Goal: Task Accomplishment & Management: Use online tool/utility

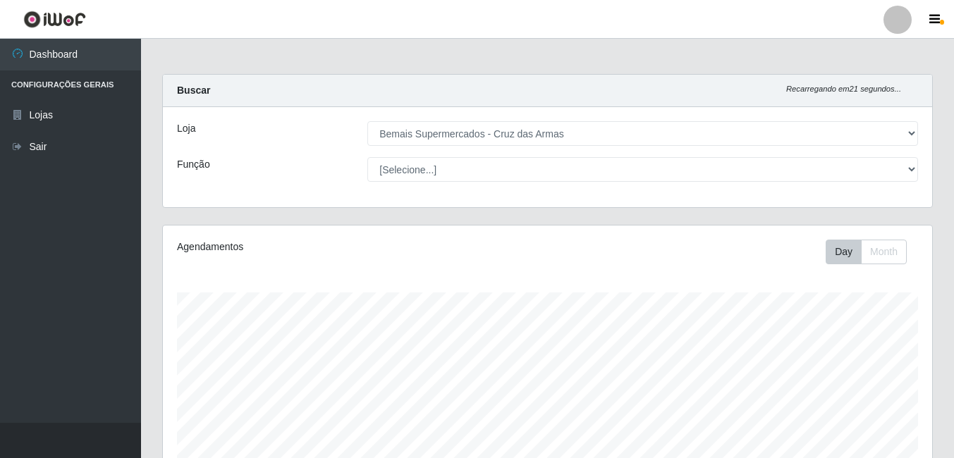
select select "412"
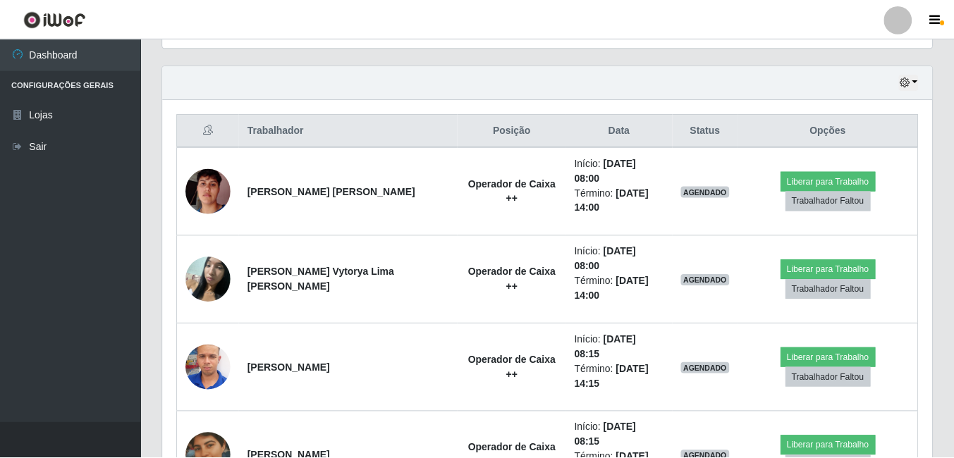
scroll to position [293, 762]
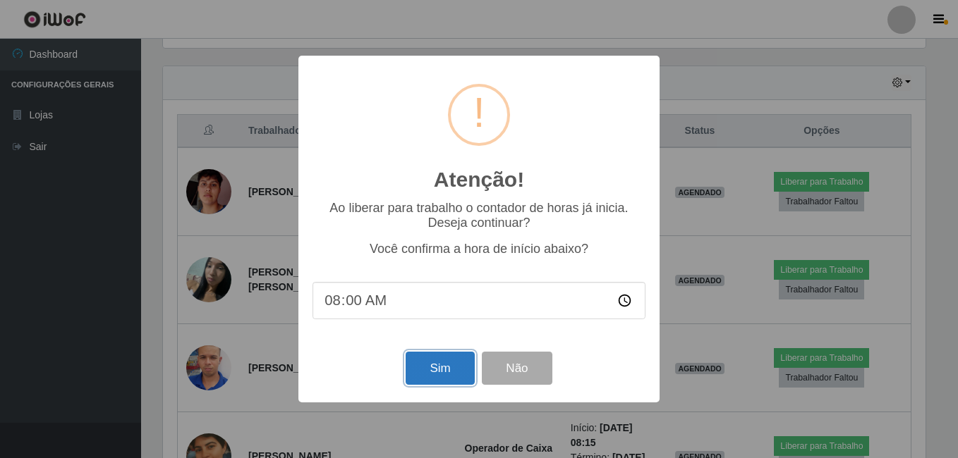
click at [448, 370] on button "Sim" at bounding box center [440, 368] width 68 height 33
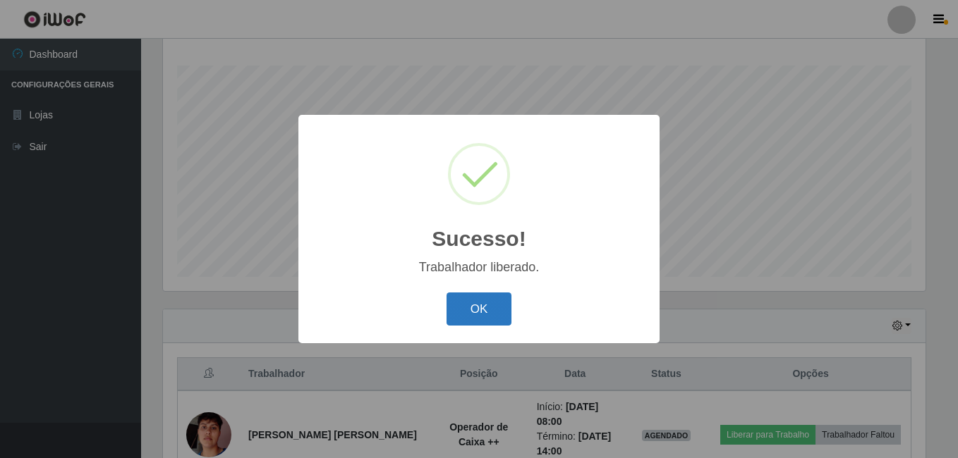
click at [480, 310] on button "OK" at bounding box center [479, 309] width 66 height 33
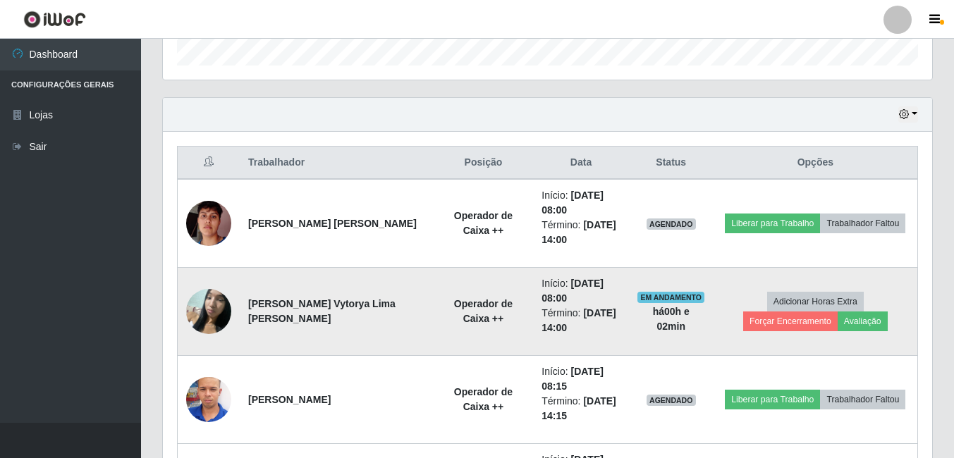
scroll to position [580, 0]
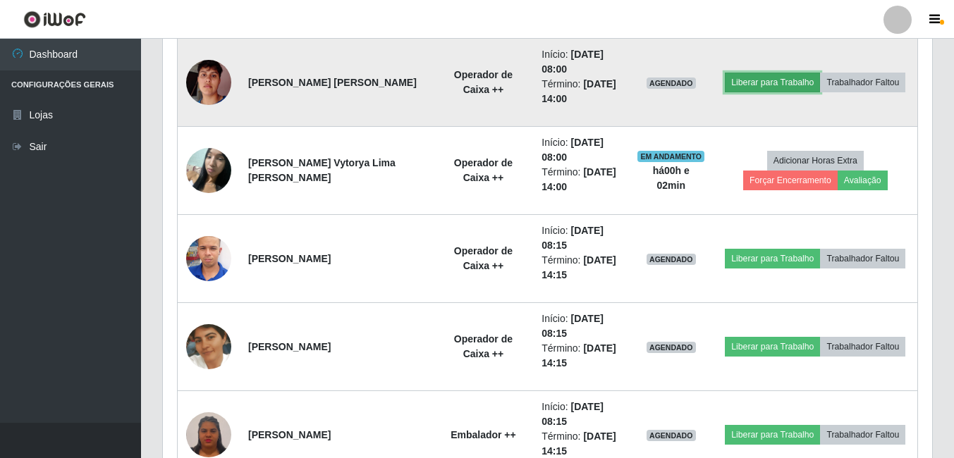
click at [761, 80] on button "Liberar para Trabalho" at bounding box center [772, 83] width 95 height 20
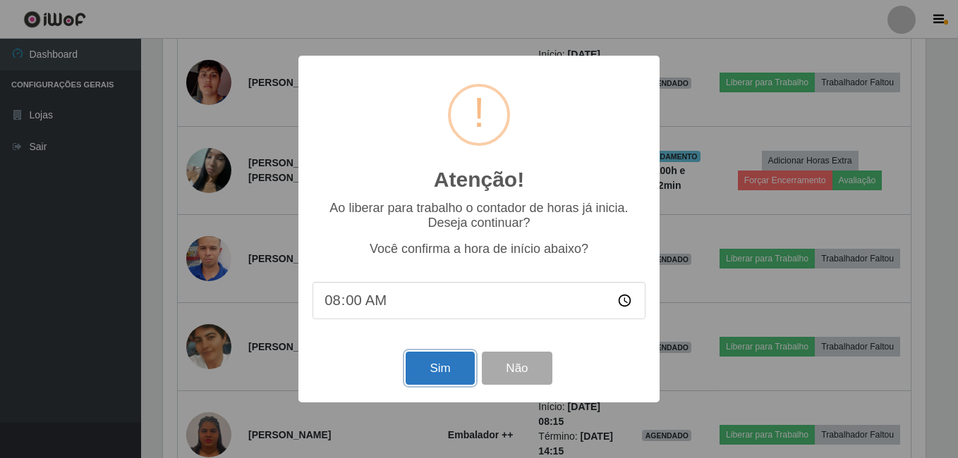
click at [426, 370] on button "Sim" at bounding box center [440, 368] width 68 height 33
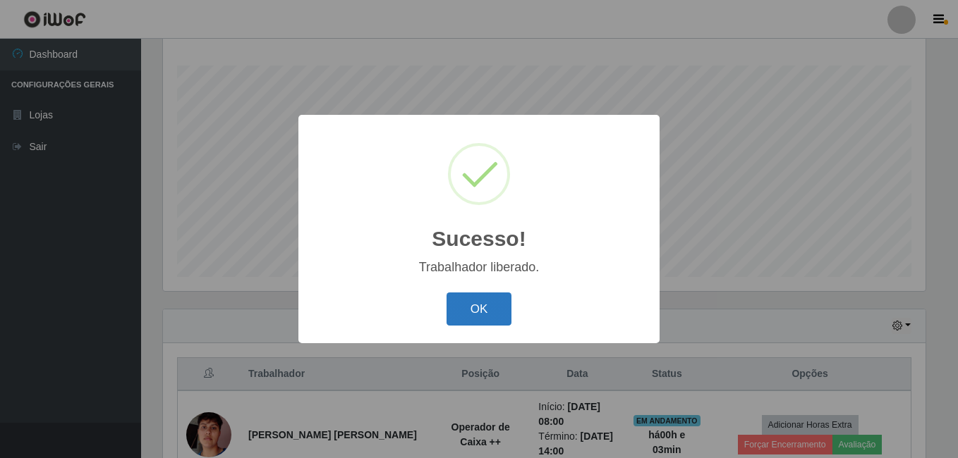
click at [482, 310] on button "OK" at bounding box center [479, 309] width 66 height 33
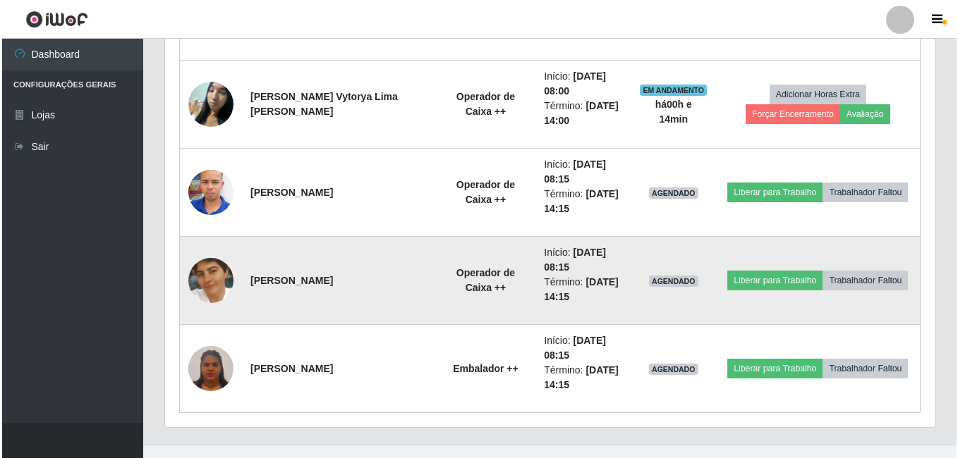
scroll to position [650, 0]
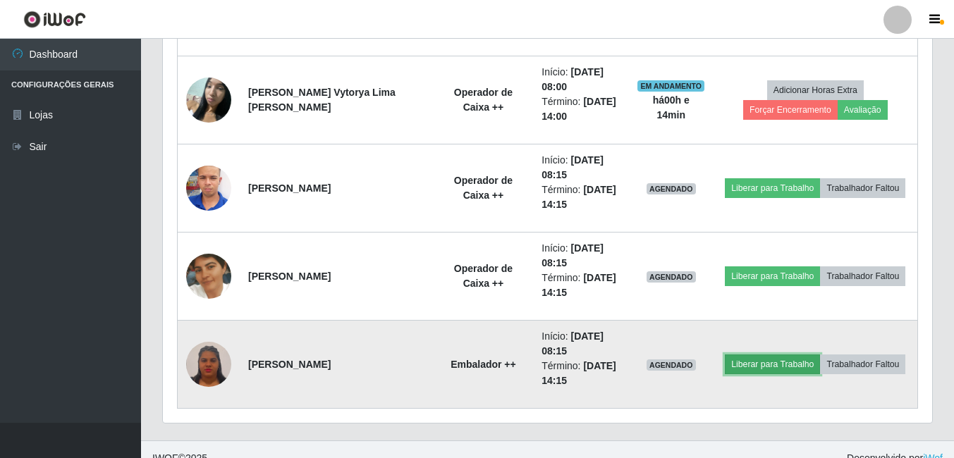
click at [739, 364] on button "Liberar para Trabalho" at bounding box center [772, 365] width 95 height 20
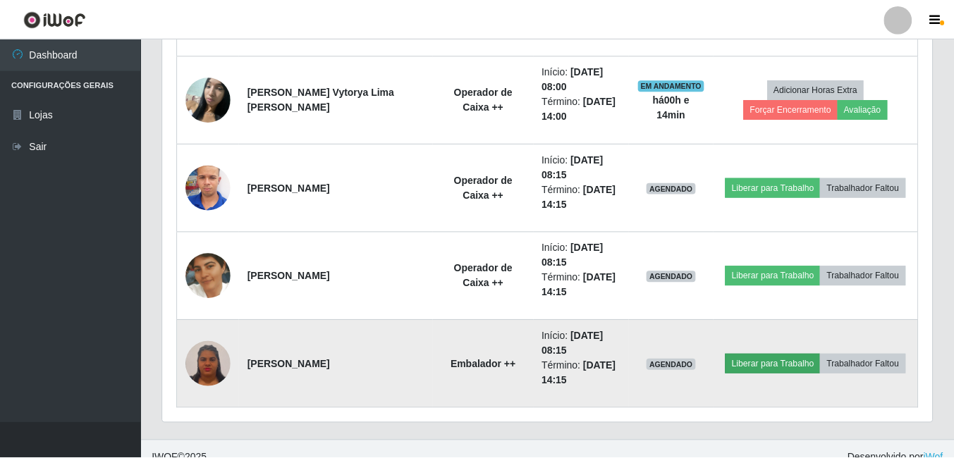
scroll to position [293, 762]
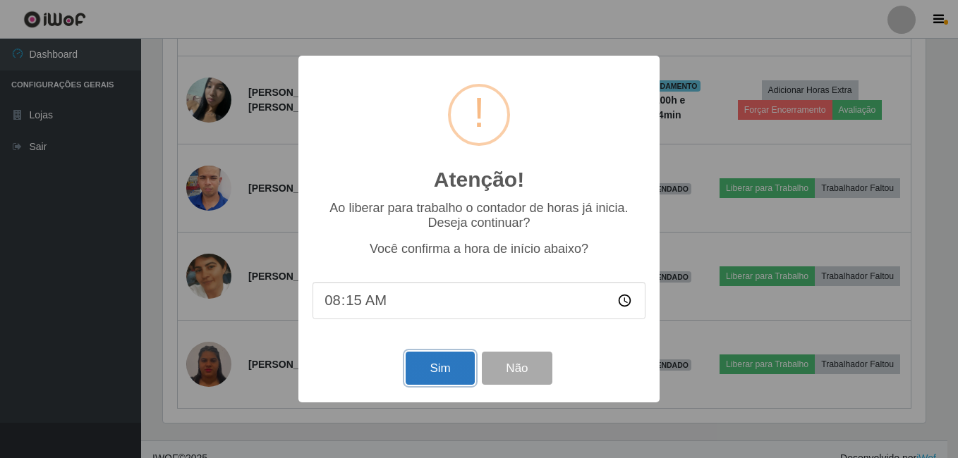
click at [450, 371] on button "Sim" at bounding box center [440, 368] width 68 height 33
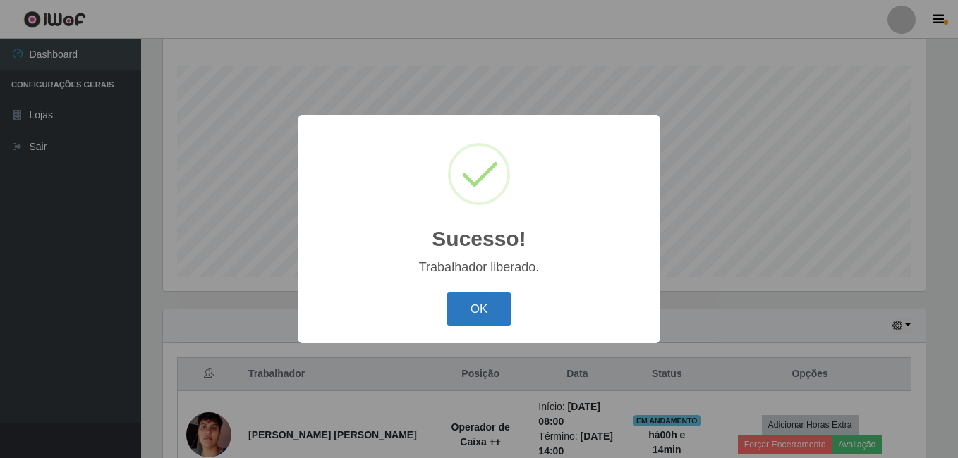
click at [475, 303] on button "OK" at bounding box center [479, 309] width 66 height 33
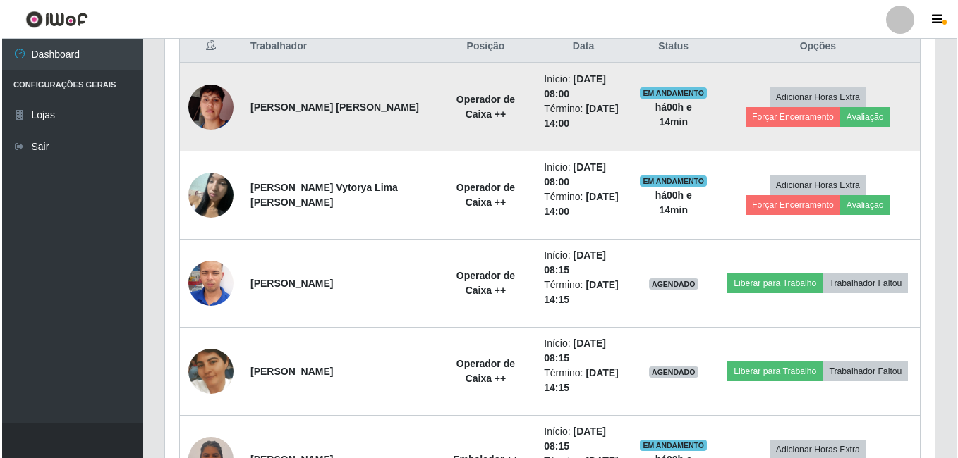
scroll to position [580, 0]
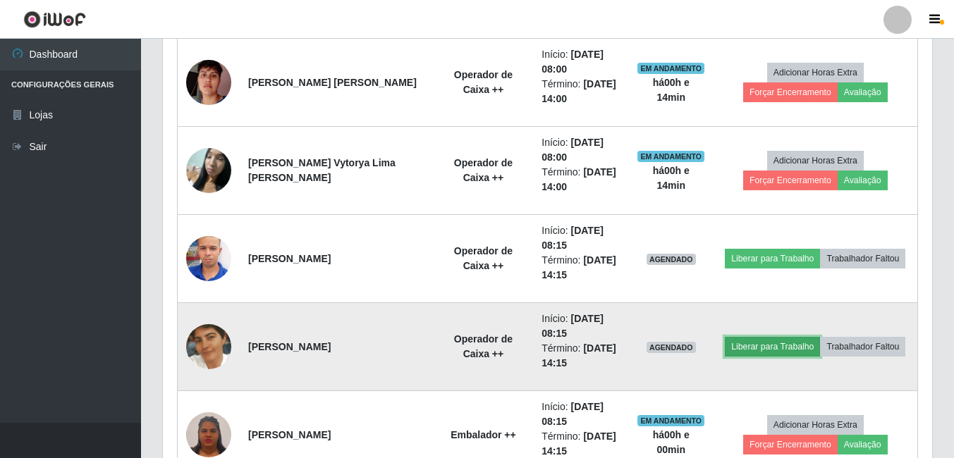
click at [759, 344] on button "Liberar para Trabalho" at bounding box center [772, 347] width 95 height 20
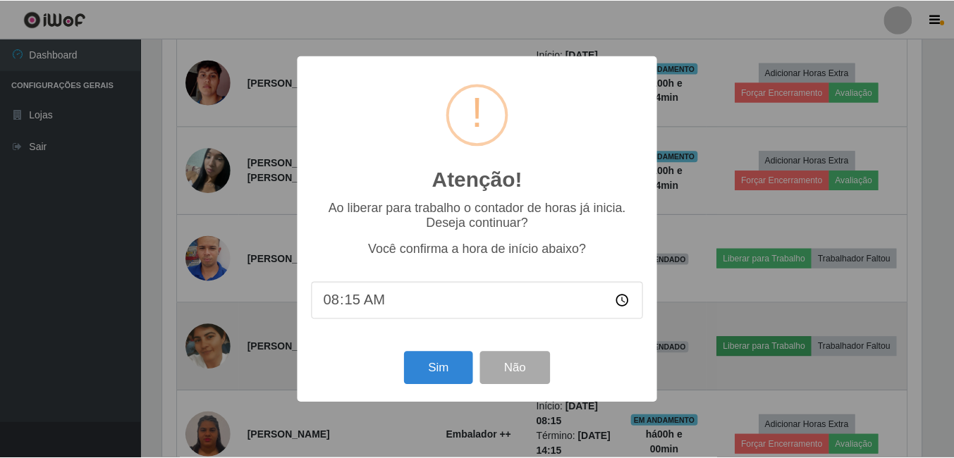
scroll to position [293, 762]
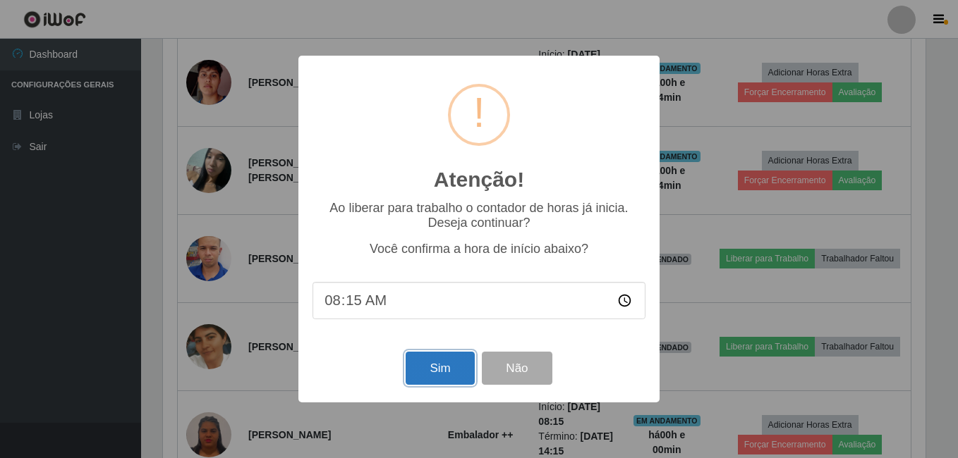
click at [451, 375] on button "Sim" at bounding box center [440, 368] width 68 height 33
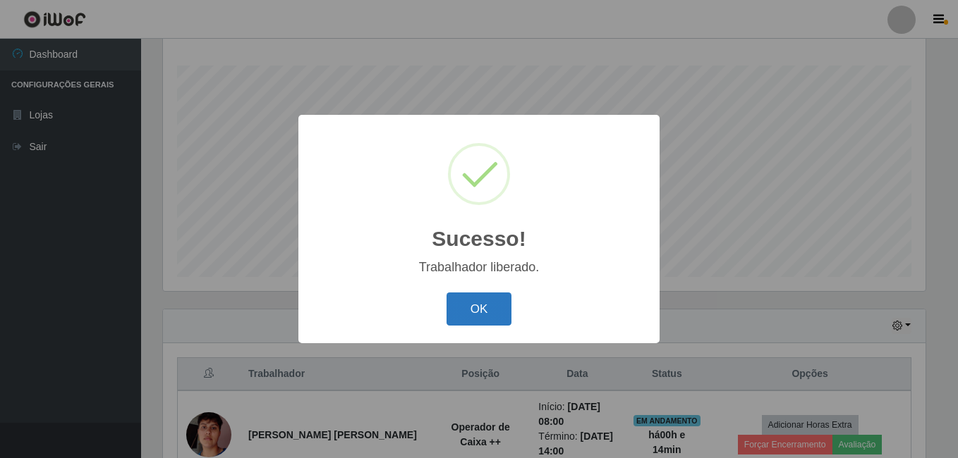
click at [479, 320] on button "OK" at bounding box center [479, 309] width 66 height 33
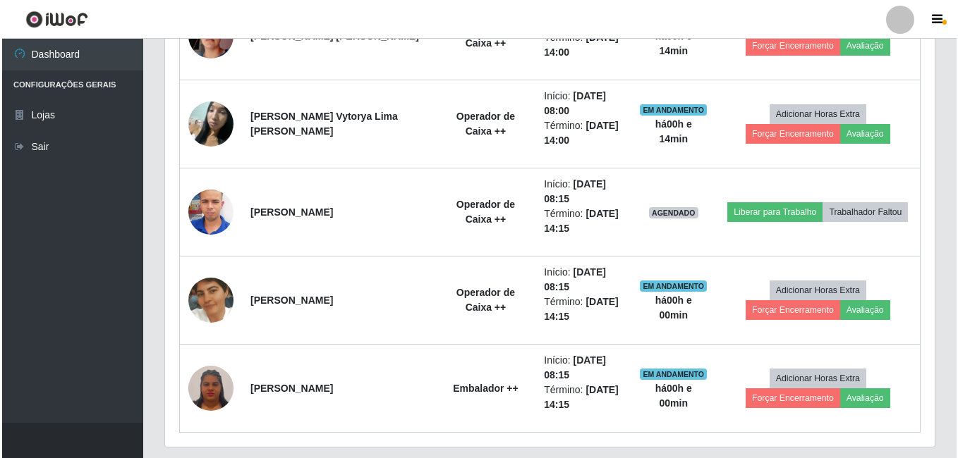
scroll to position [650, 0]
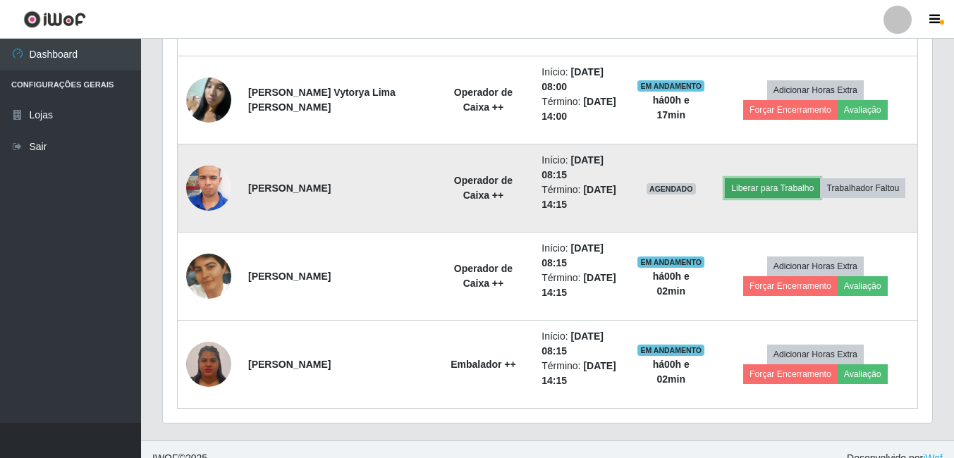
click at [732, 185] on button "Liberar para Trabalho" at bounding box center [772, 188] width 95 height 20
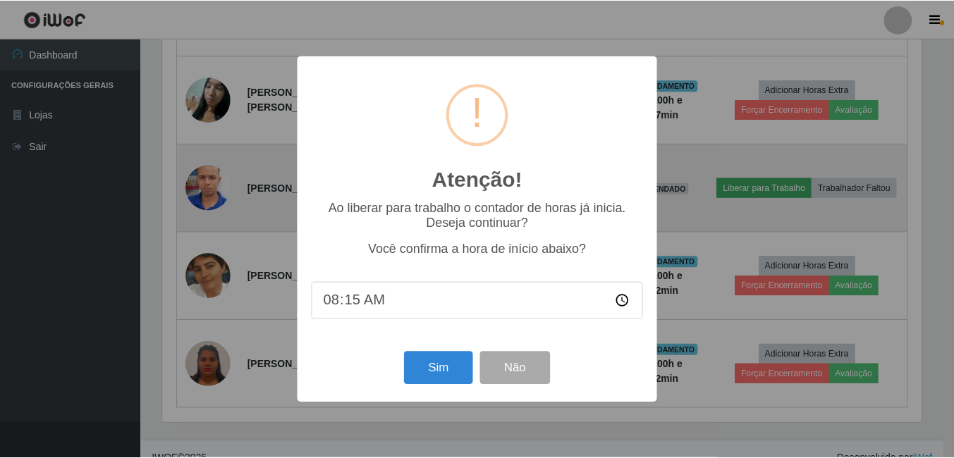
scroll to position [293, 762]
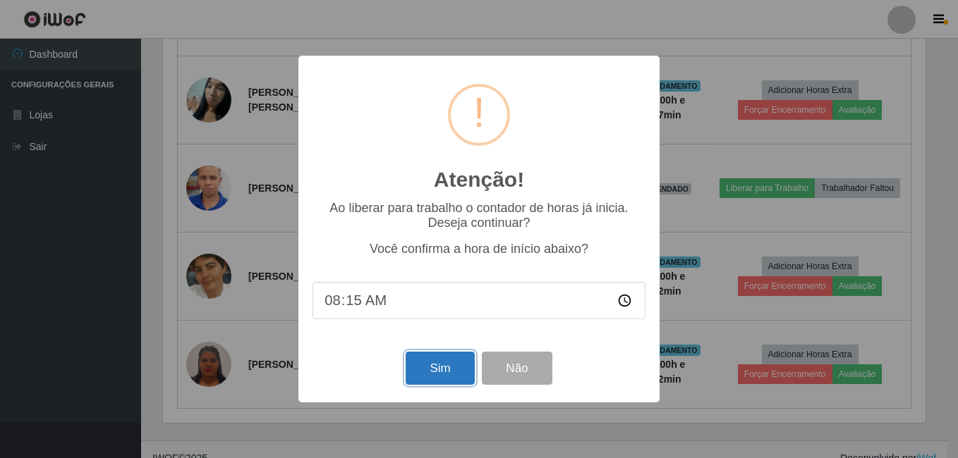
click at [434, 359] on button "Sim" at bounding box center [440, 368] width 68 height 33
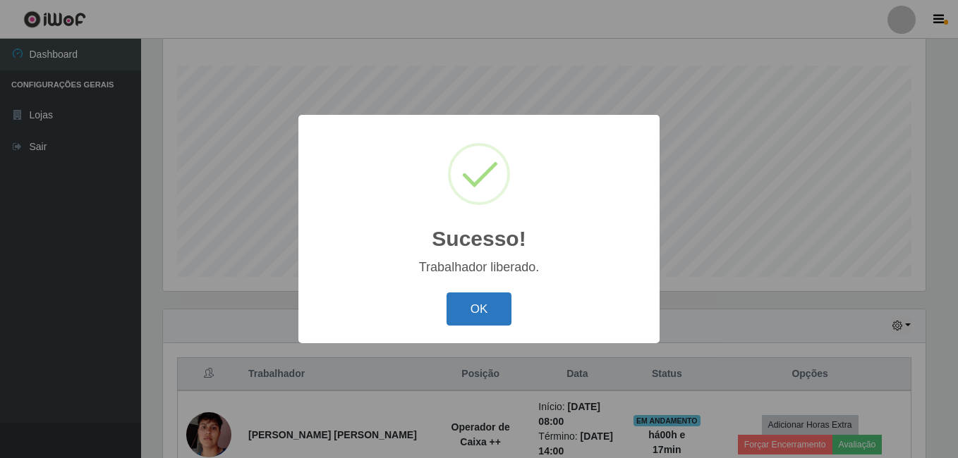
click at [474, 312] on button "OK" at bounding box center [479, 309] width 66 height 33
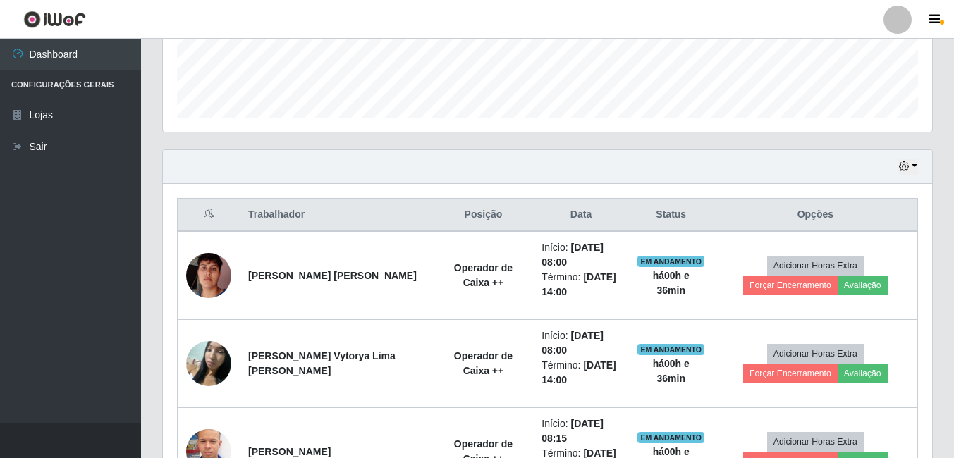
scroll to position [386, 0]
